Goal: Task Accomplishment & Management: Use online tool/utility

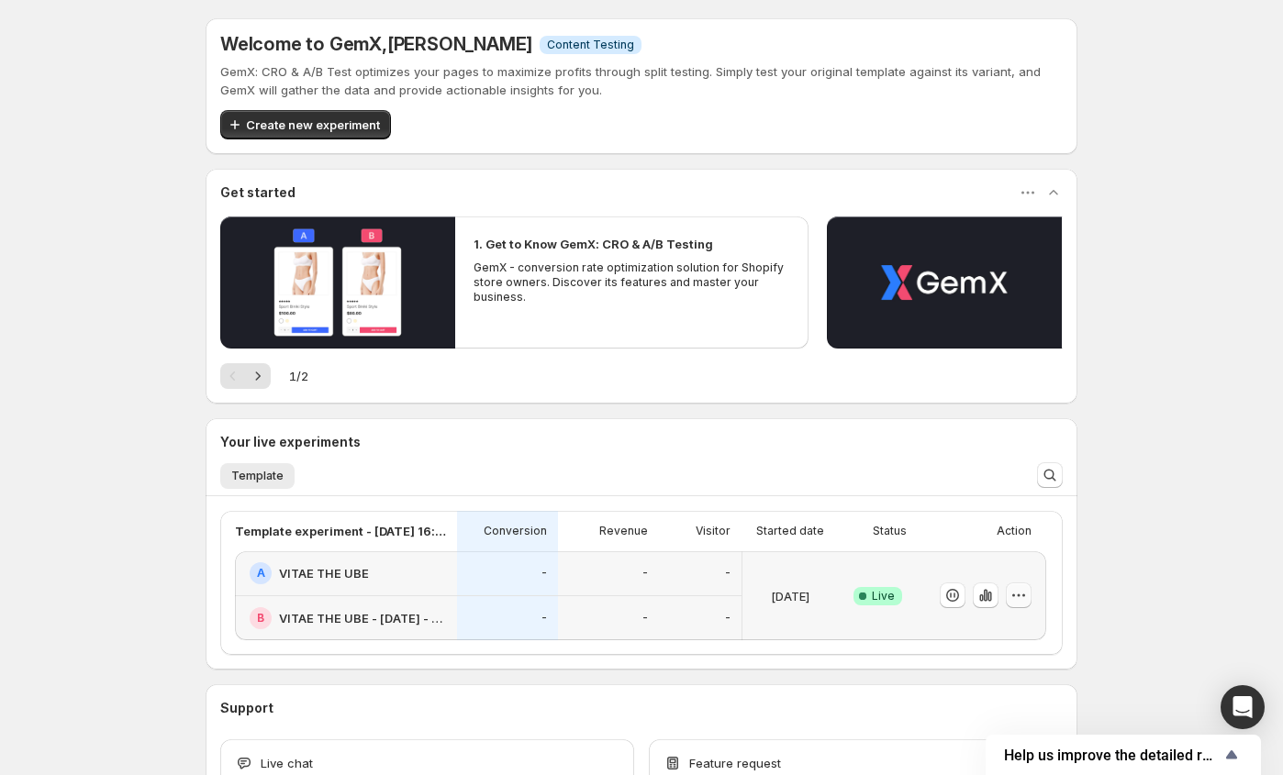
click at [1027, 597] on button "button" at bounding box center [1018, 596] width 26 height 26
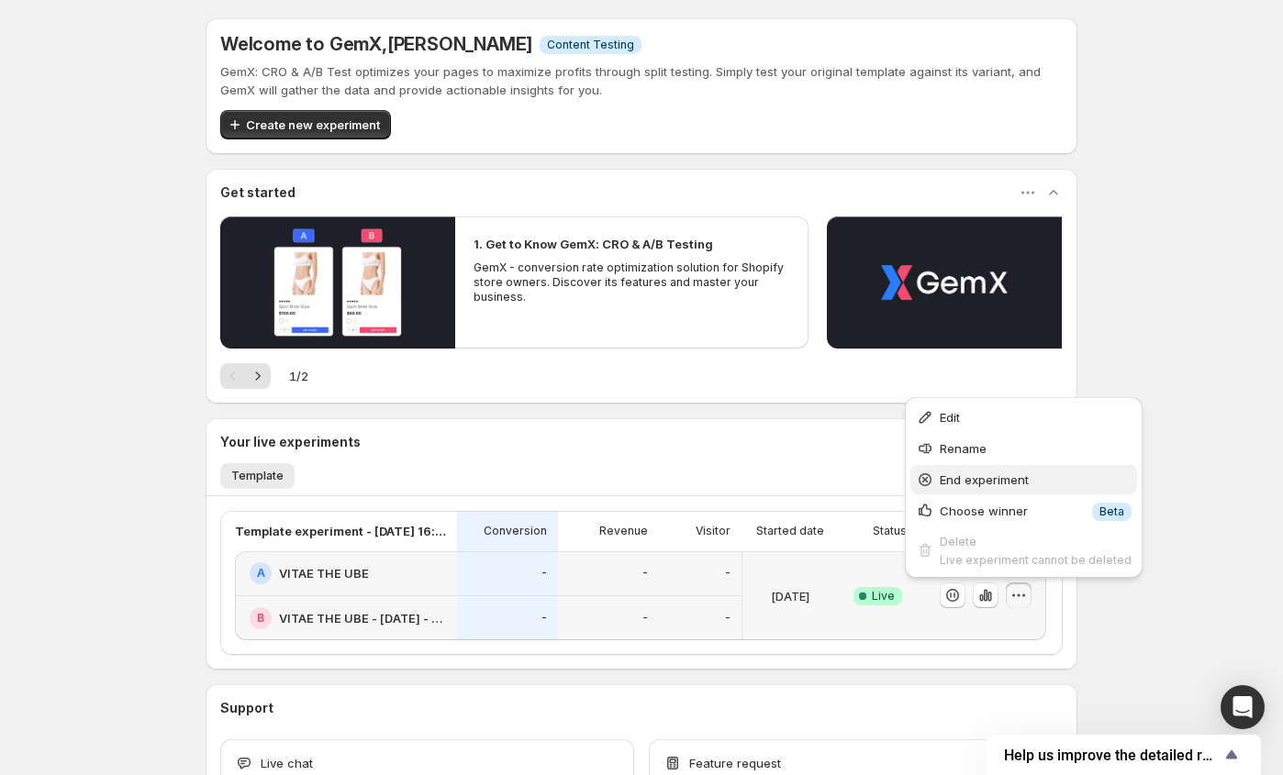
click at [1001, 488] on span "End experiment" at bounding box center [1035, 480] width 192 height 18
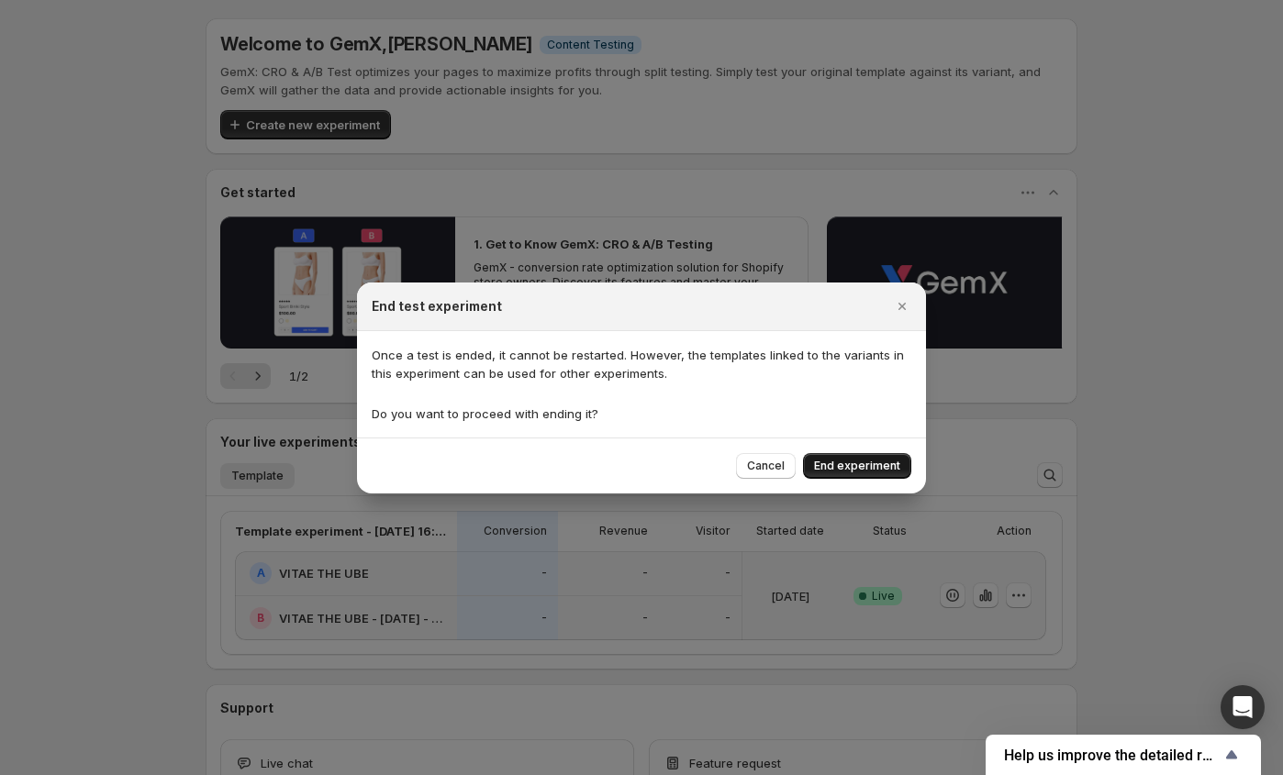
click at [878, 462] on span "End experiment" at bounding box center [857, 466] width 86 height 15
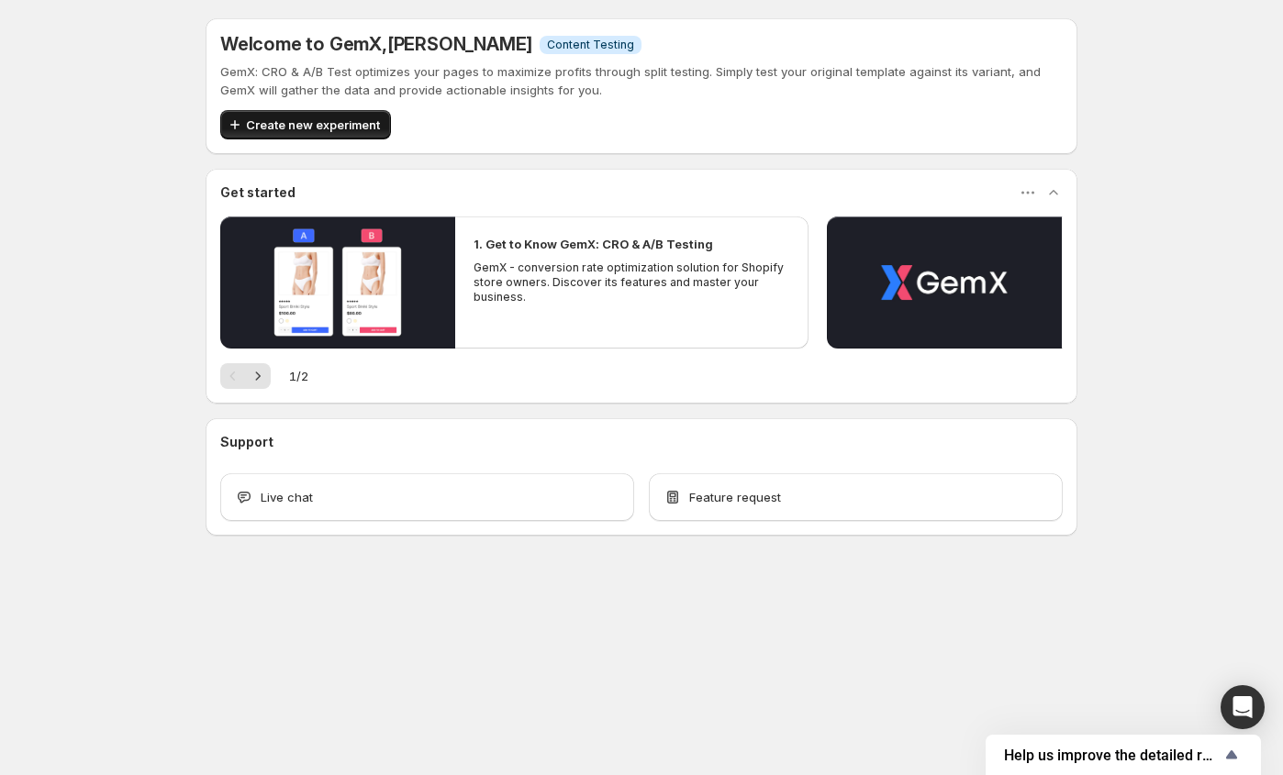
click at [328, 117] on span "Create new experiment" at bounding box center [313, 125] width 134 height 18
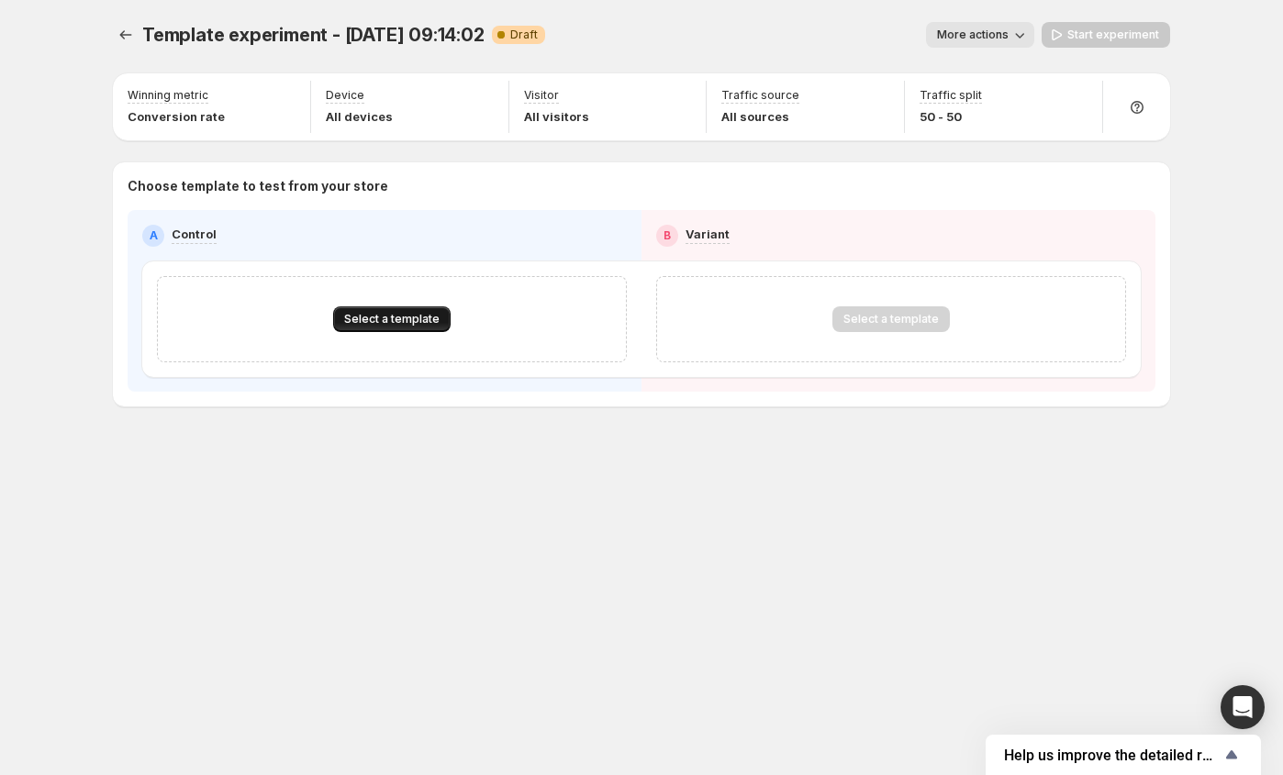
click at [387, 315] on span "Select a template" at bounding box center [391, 319] width 95 height 15
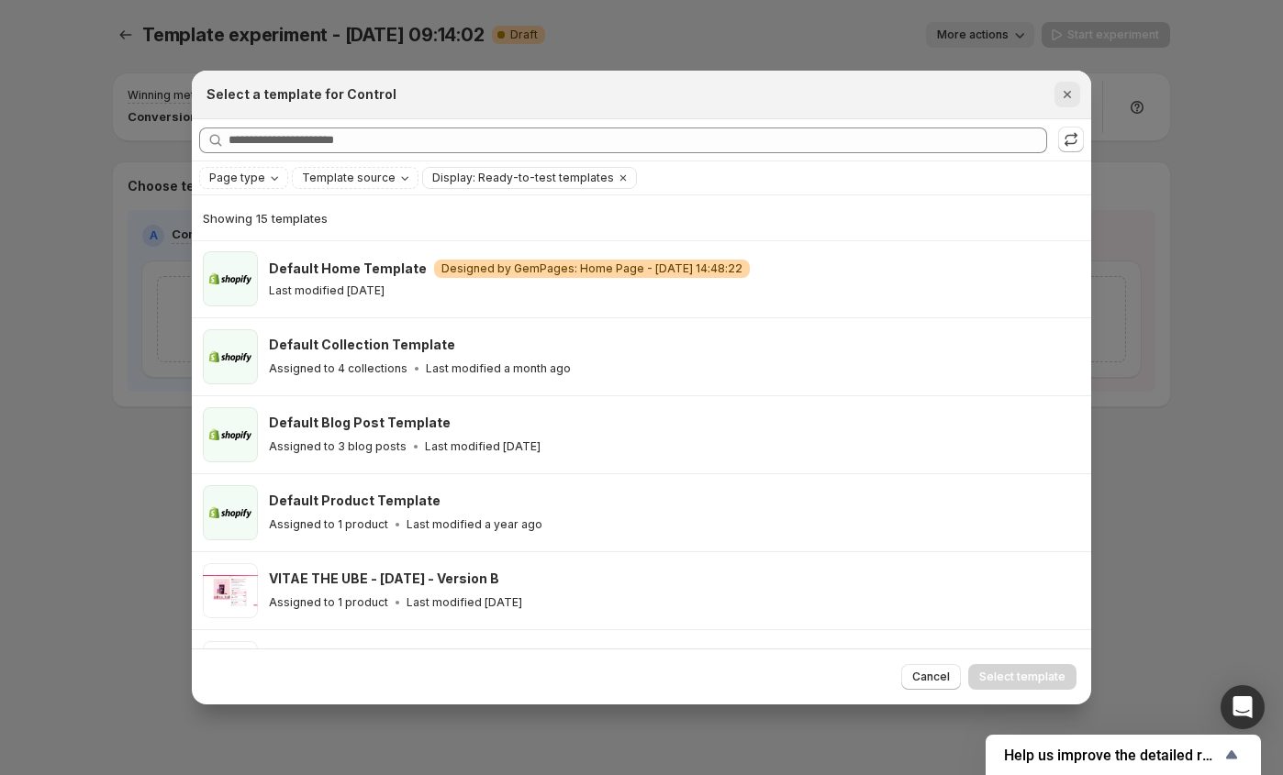
click at [1066, 85] on icon "Close" at bounding box center [1067, 94] width 18 height 18
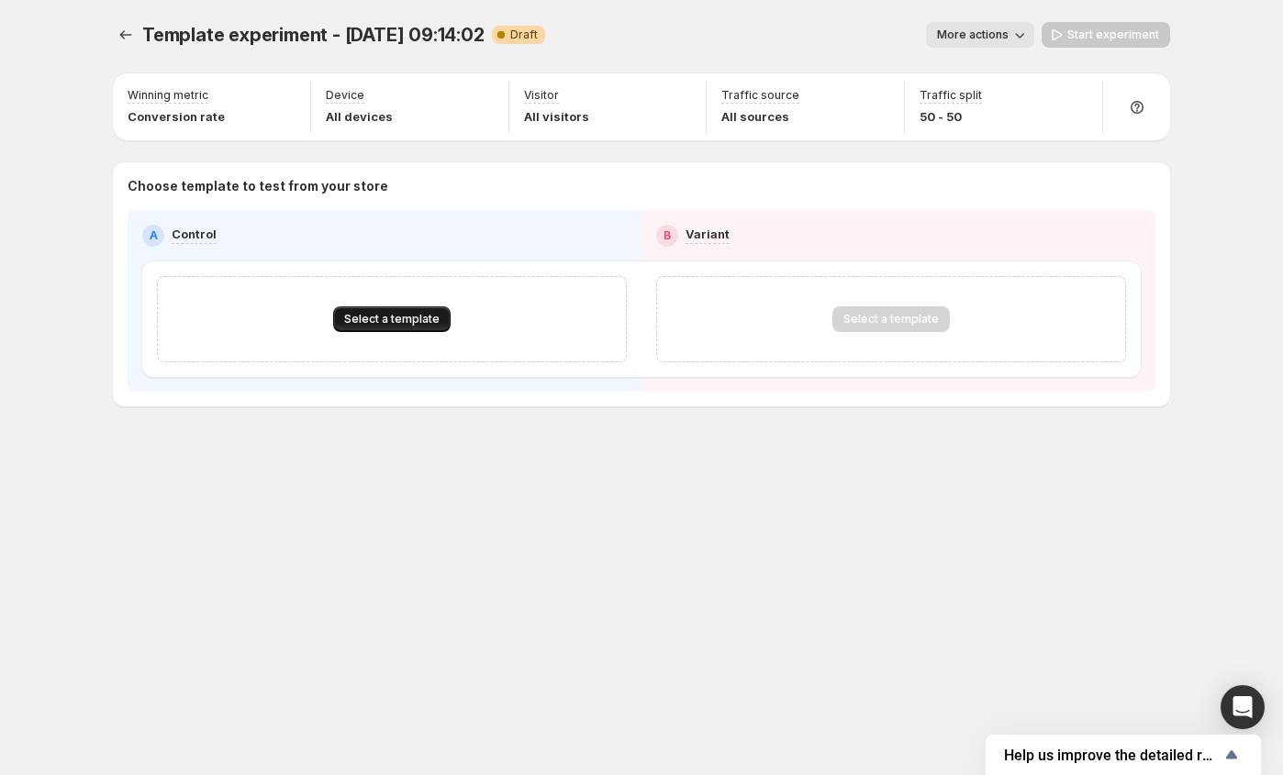
click at [412, 307] on button "Select a template" at bounding box center [391, 319] width 117 height 26
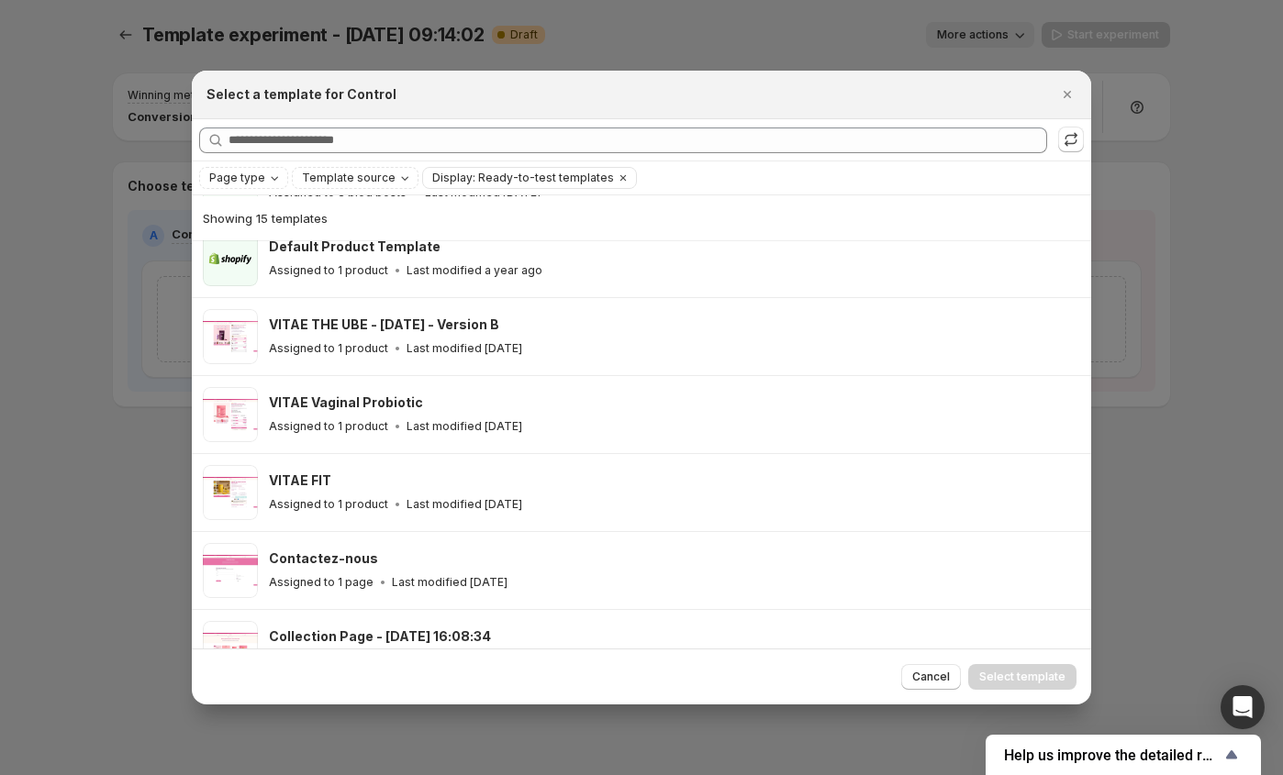
scroll to position [257, 0]
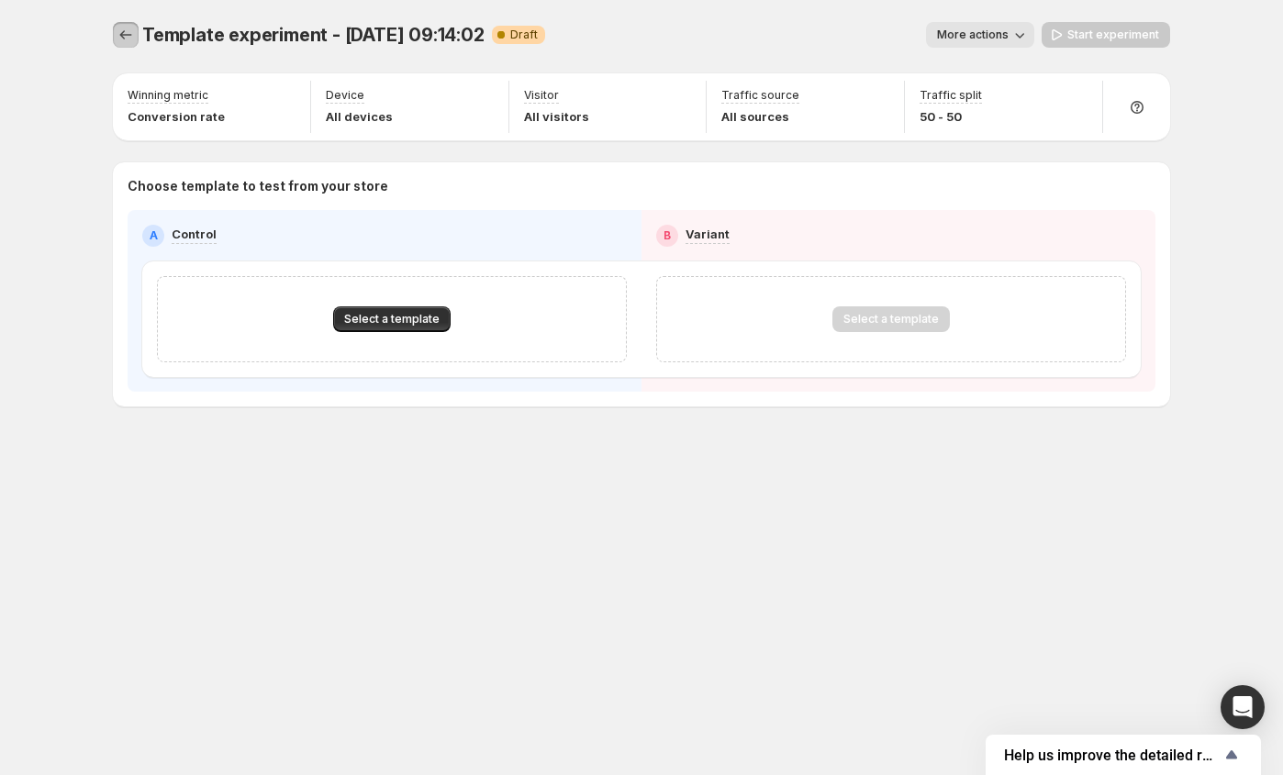
click at [128, 36] on icon "Experiments" at bounding box center [126, 35] width 18 height 18
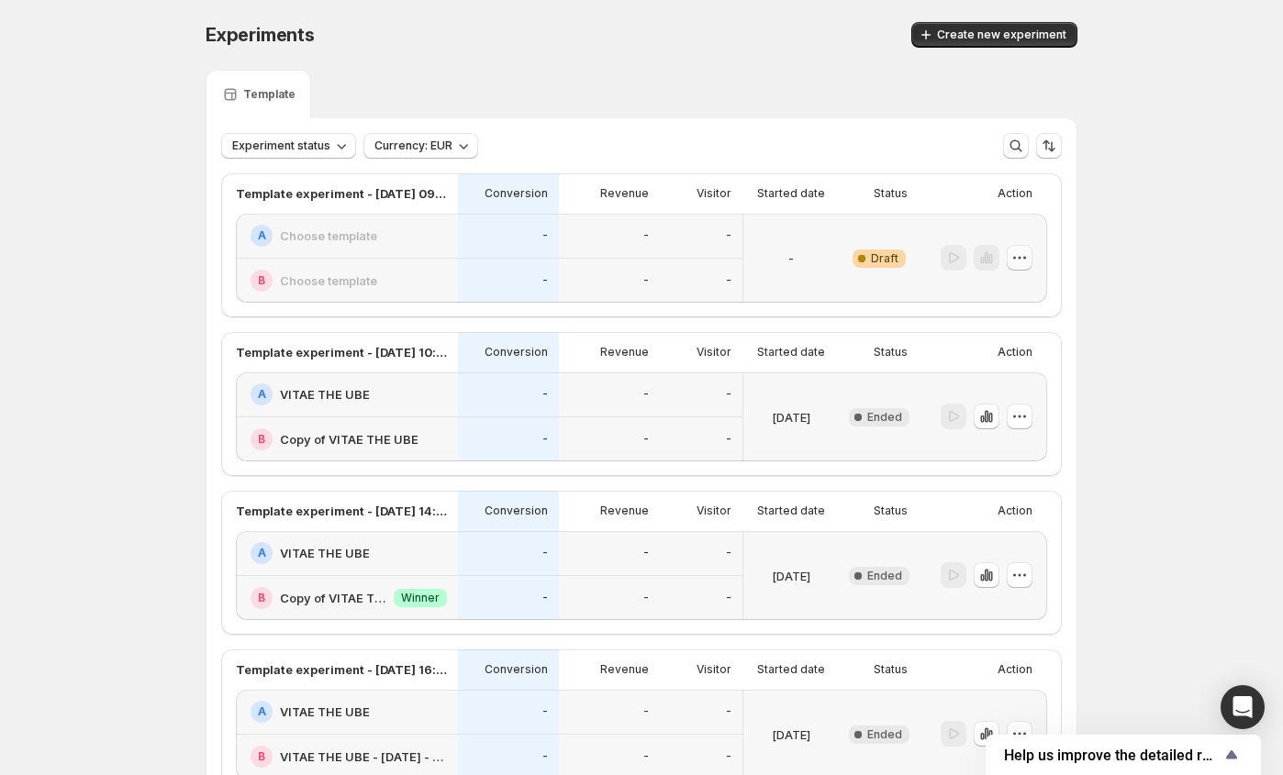
click at [1019, 252] on icon "button" at bounding box center [1019, 258] width 18 height 18
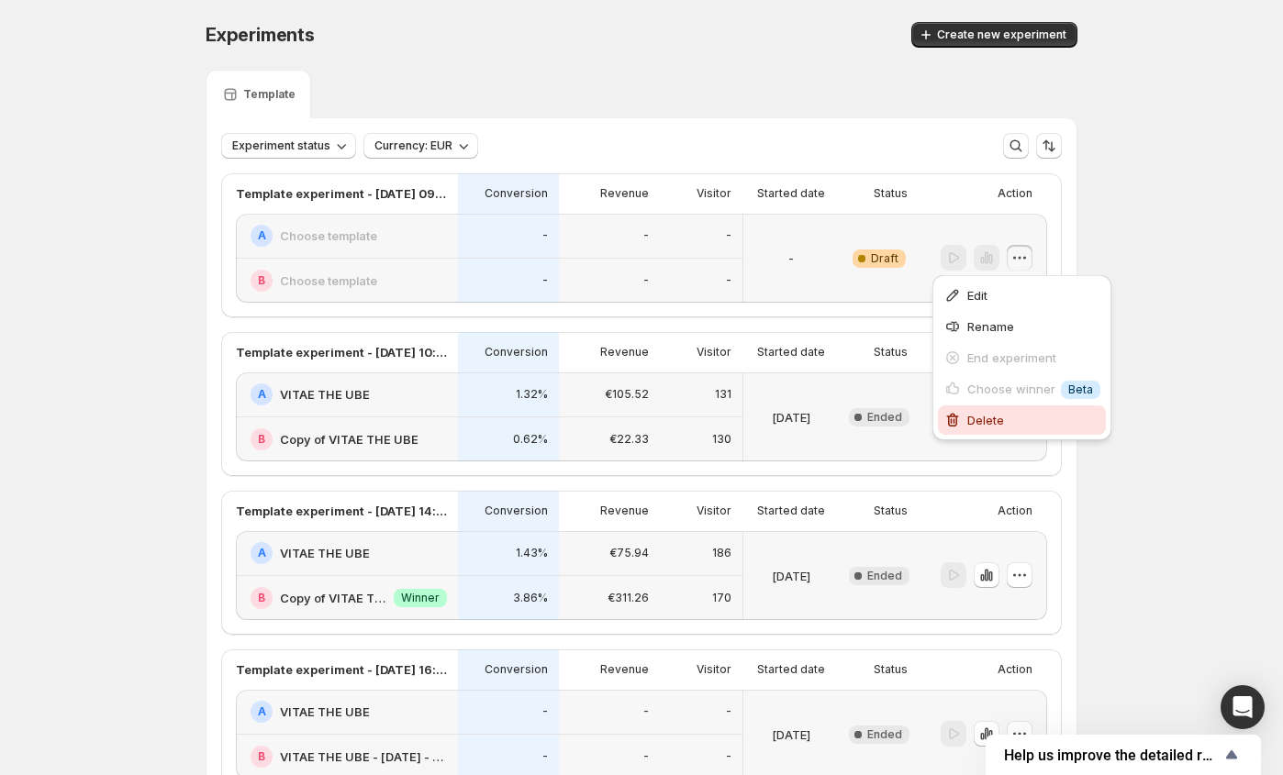
click at [1004, 415] on span "Delete" at bounding box center [1033, 420] width 133 height 18
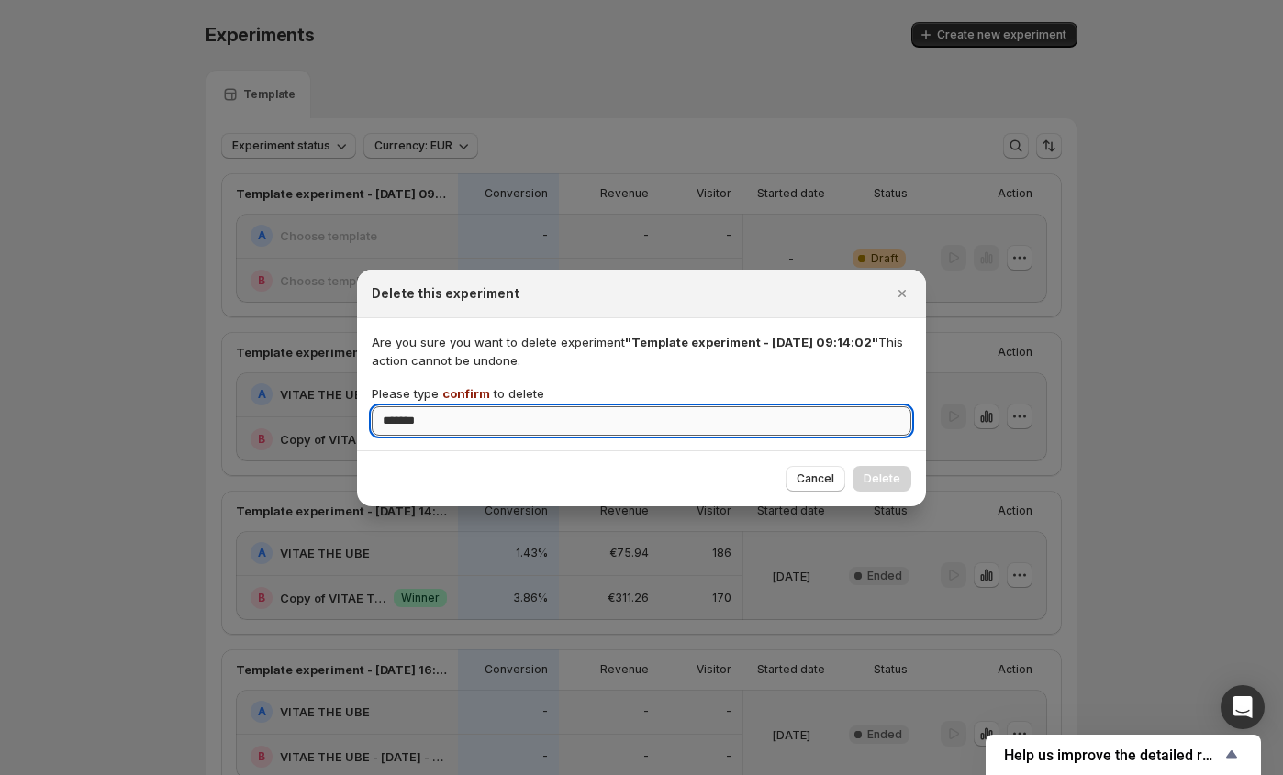
type input "*******"
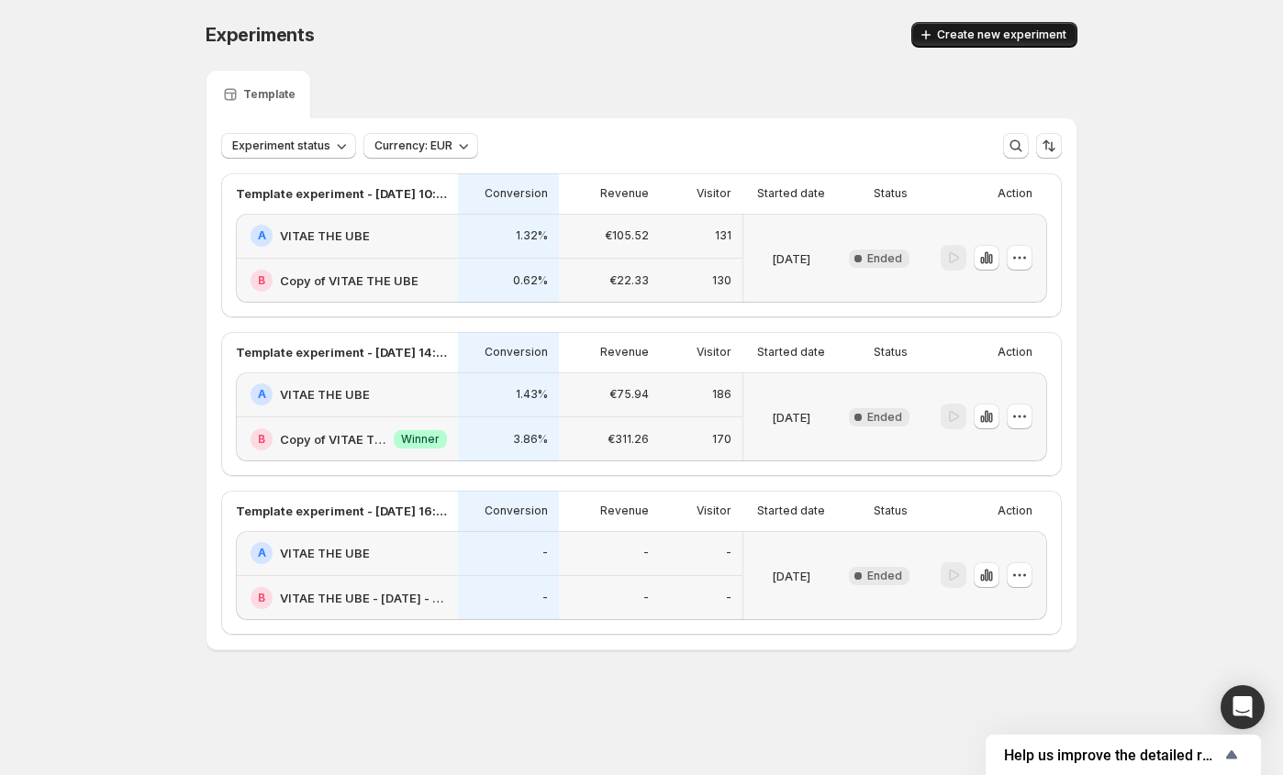
click at [1005, 36] on span "Create new experiment" at bounding box center [1001, 35] width 129 height 15
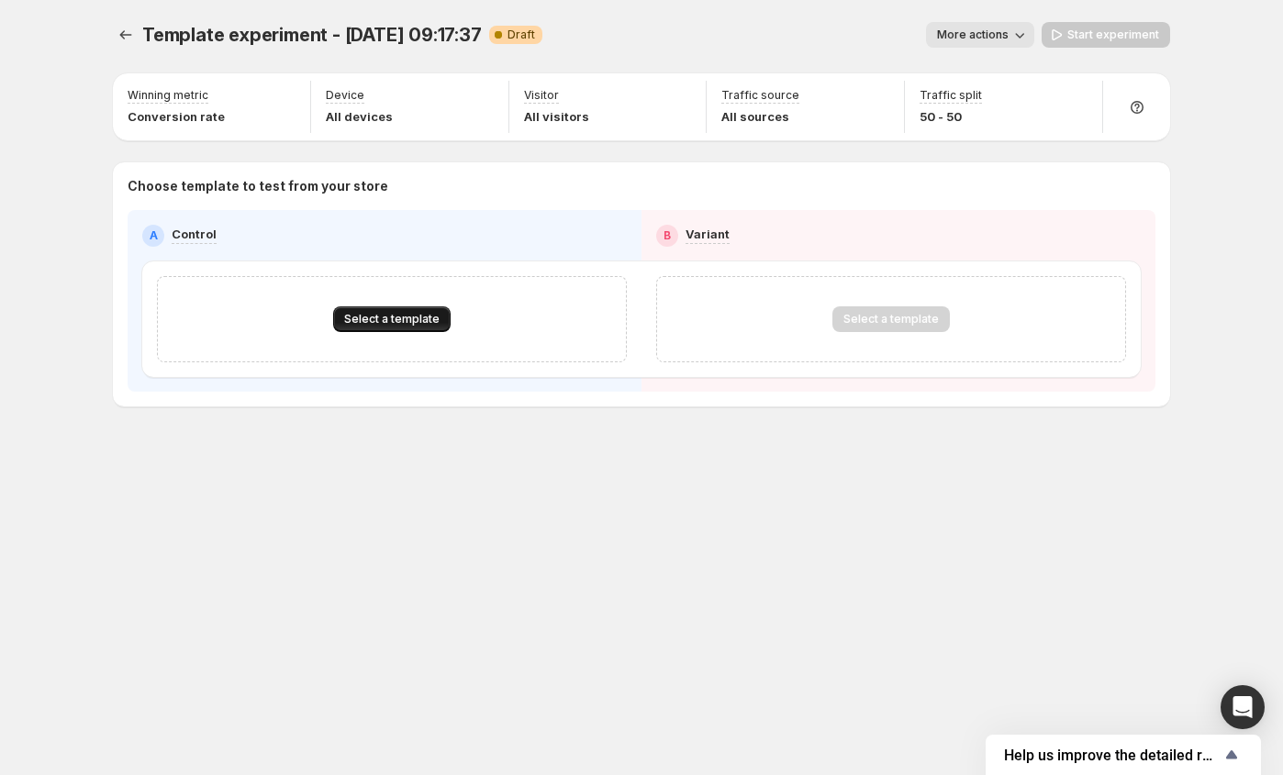
click at [386, 314] on span "Select a template" at bounding box center [391, 319] width 95 height 15
click at [120, 28] on icon "Experiments" at bounding box center [126, 35] width 18 height 18
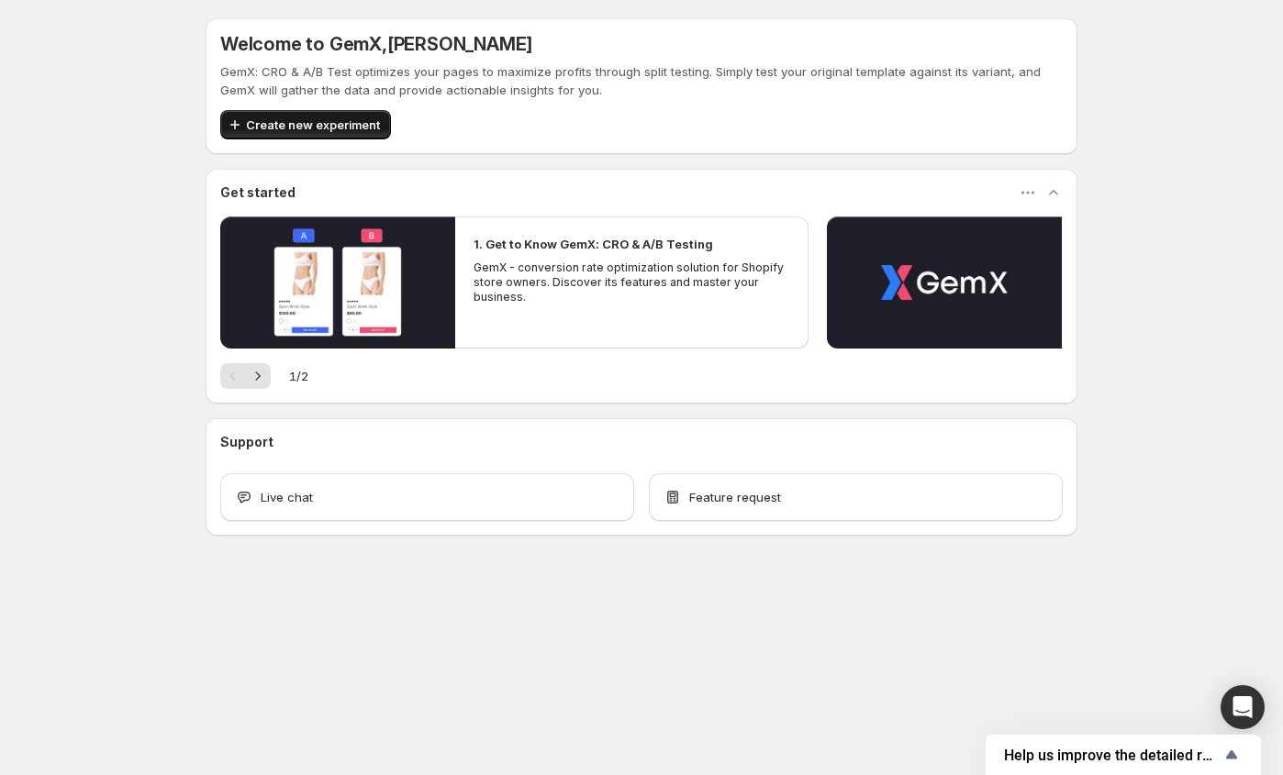
click at [351, 135] on button "Create new experiment" at bounding box center [305, 124] width 171 height 29
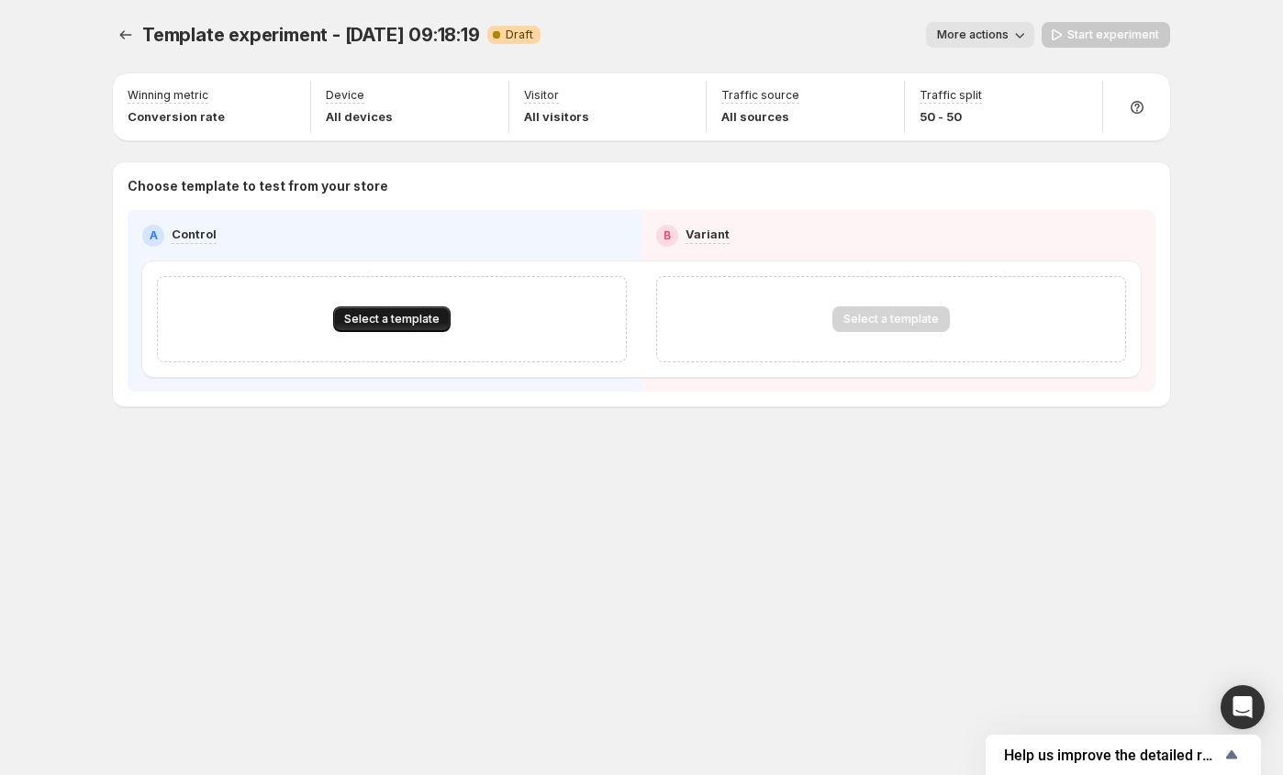
click at [375, 322] on span "Select a template" at bounding box center [391, 319] width 95 height 15
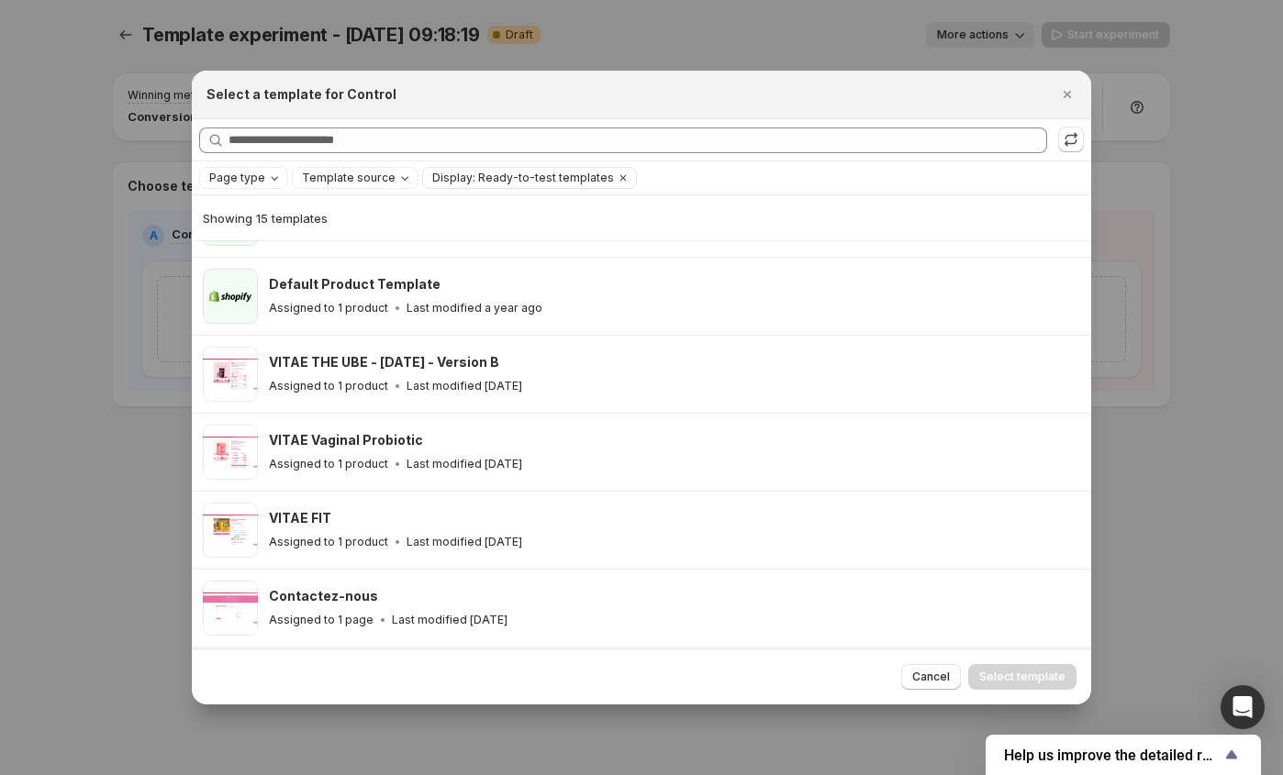
scroll to position [223, 0]
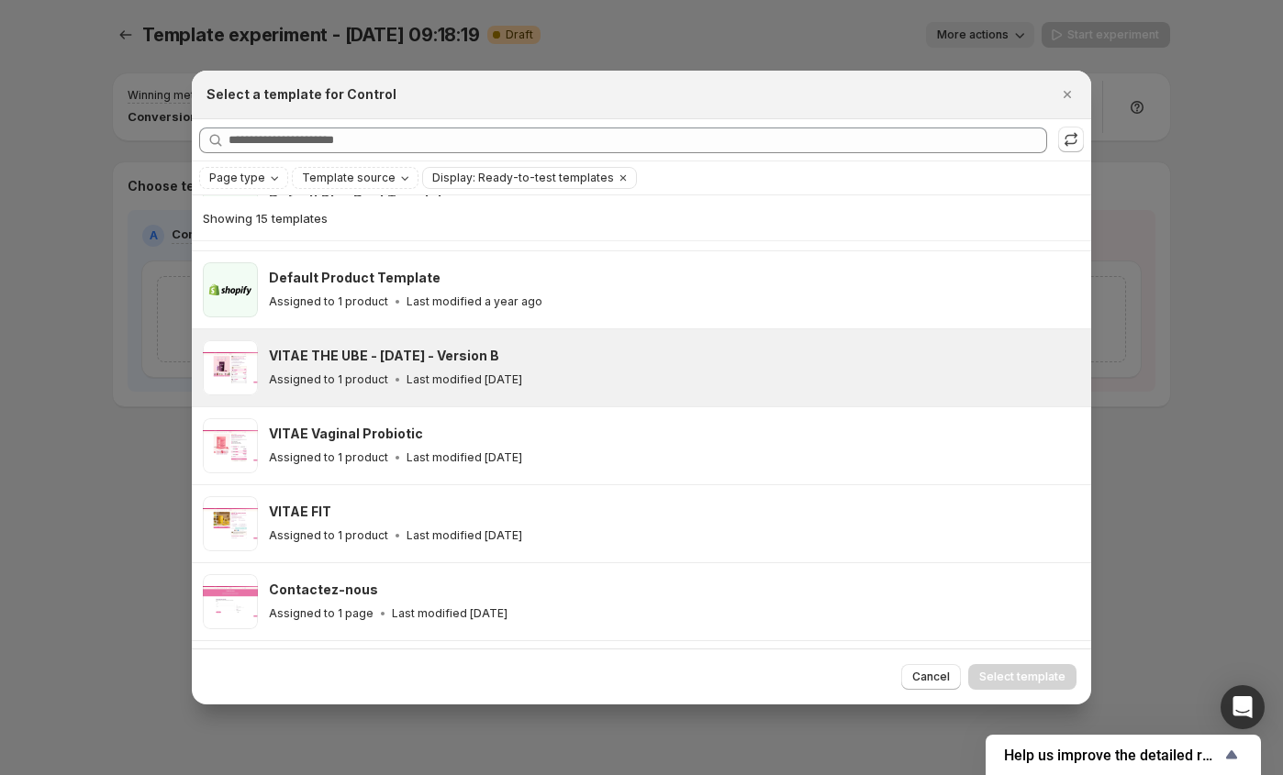
click at [585, 375] on div "Assigned to 1 product Last modified [DATE]" at bounding box center [671, 380] width 805 height 18
click at [1015, 666] on button "Select template" at bounding box center [1022, 677] width 108 height 26
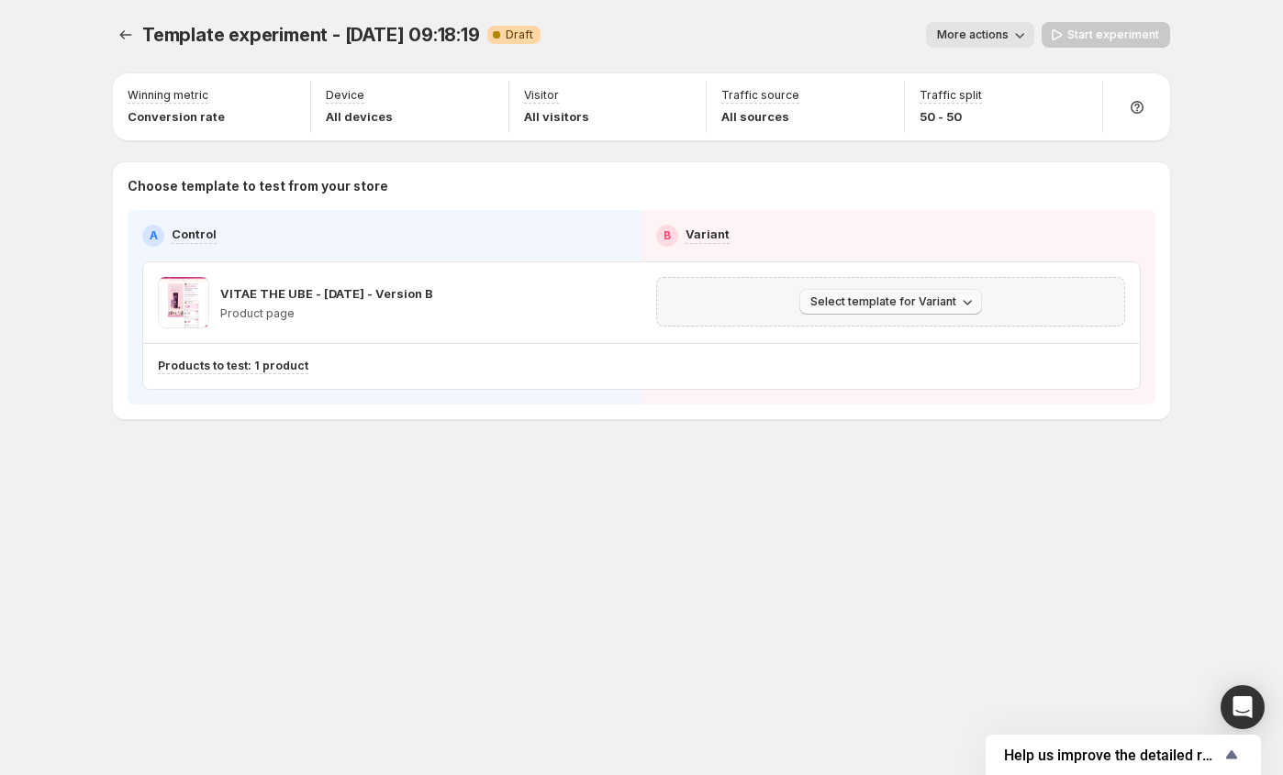
click at [886, 306] on span "Select template for Variant" at bounding box center [883, 301] width 146 height 15
click at [884, 334] on span "Select an existing template" at bounding box center [877, 340] width 155 height 15
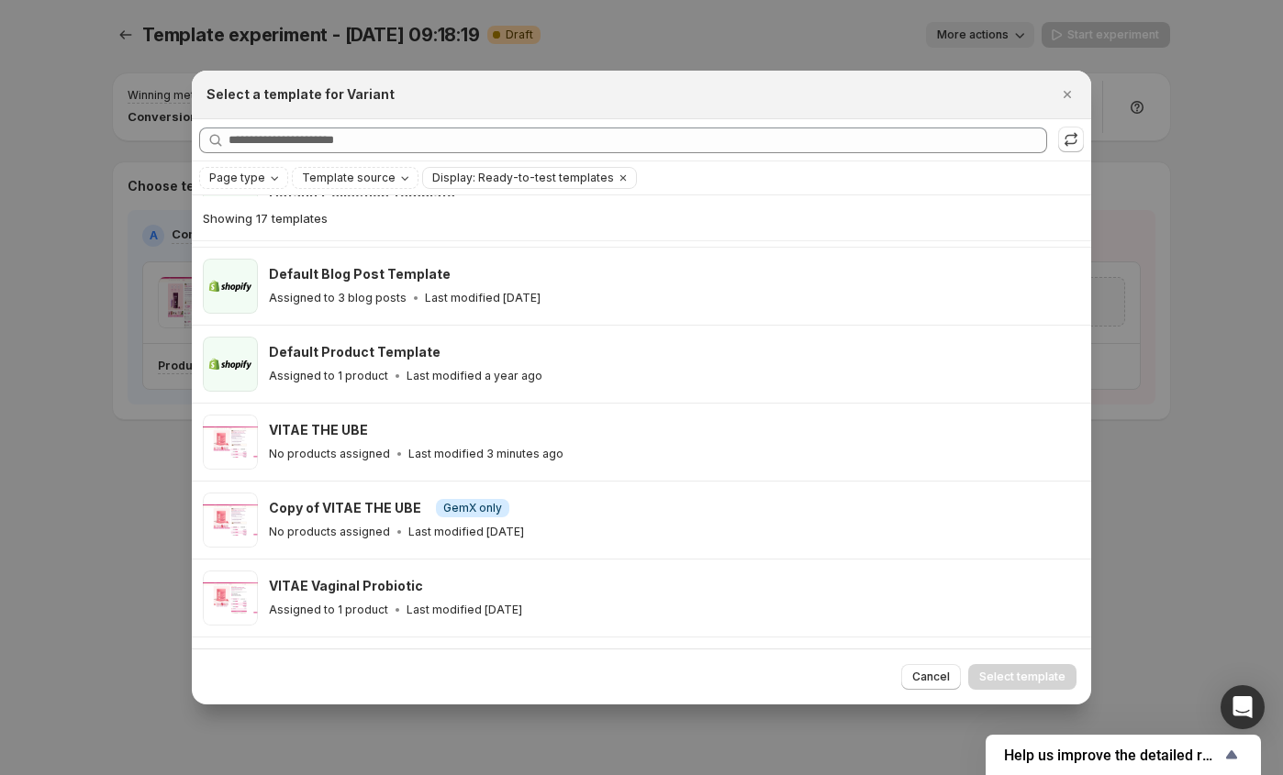
scroll to position [152, 0]
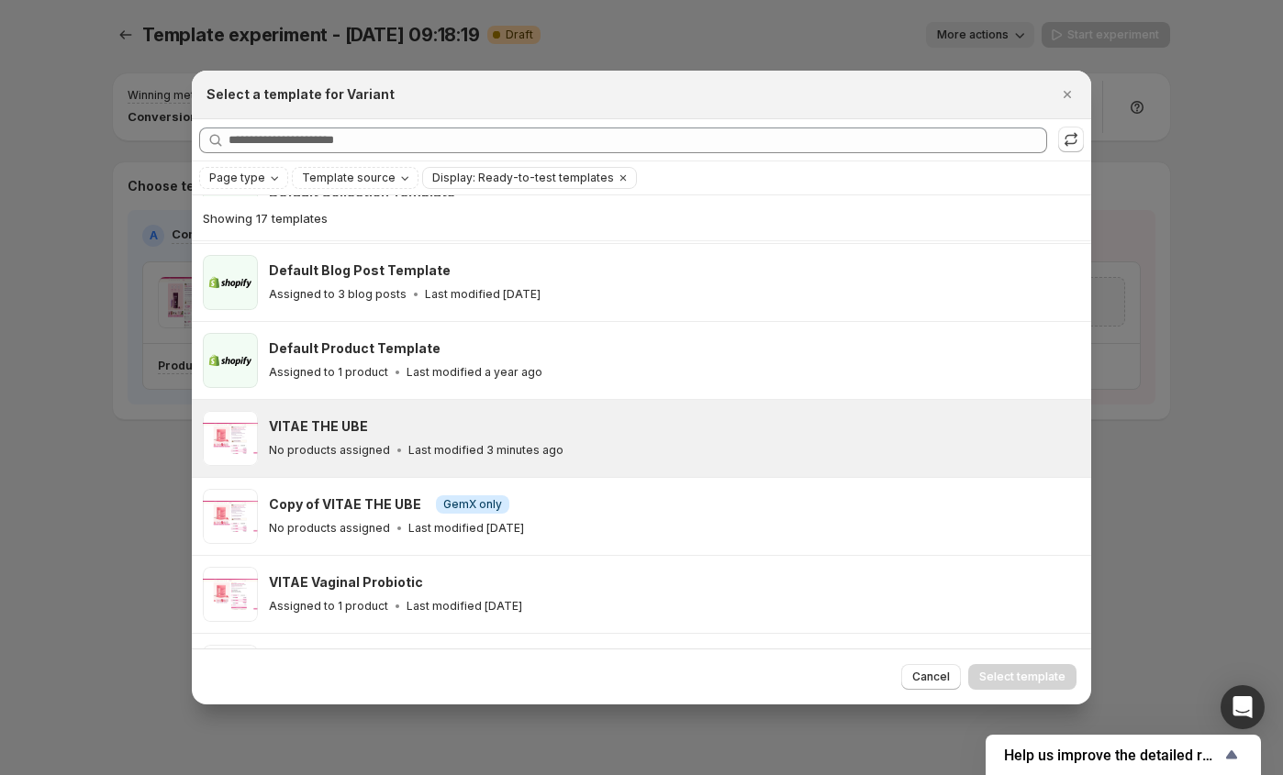
click at [674, 432] on div "VITAE THE UBE" at bounding box center [671, 426] width 805 height 18
click at [1017, 677] on span "Select template" at bounding box center [1022, 677] width 86 height 15
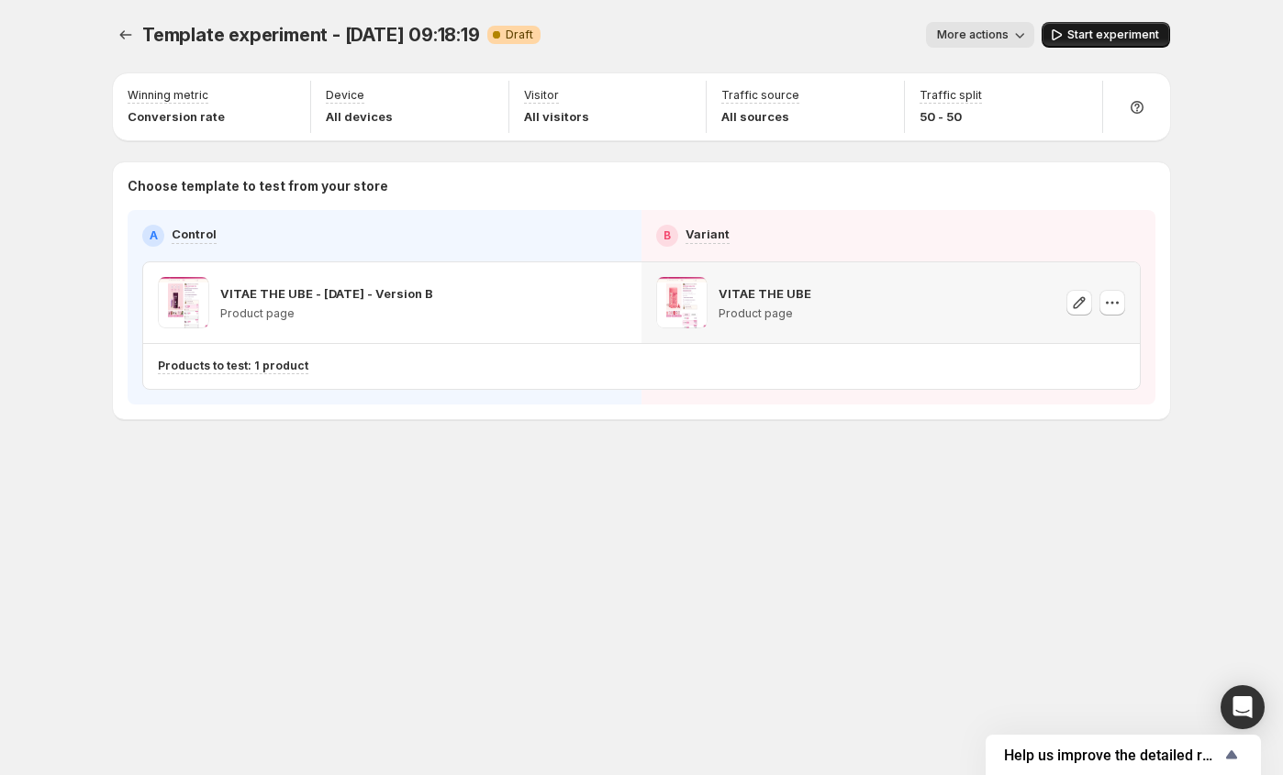
click at [1096, 40] on span "Start experiment" at bounding box center [1113, 35] width 92 height 15
